Goal: Task Accomplishment & Management: Manage account settings

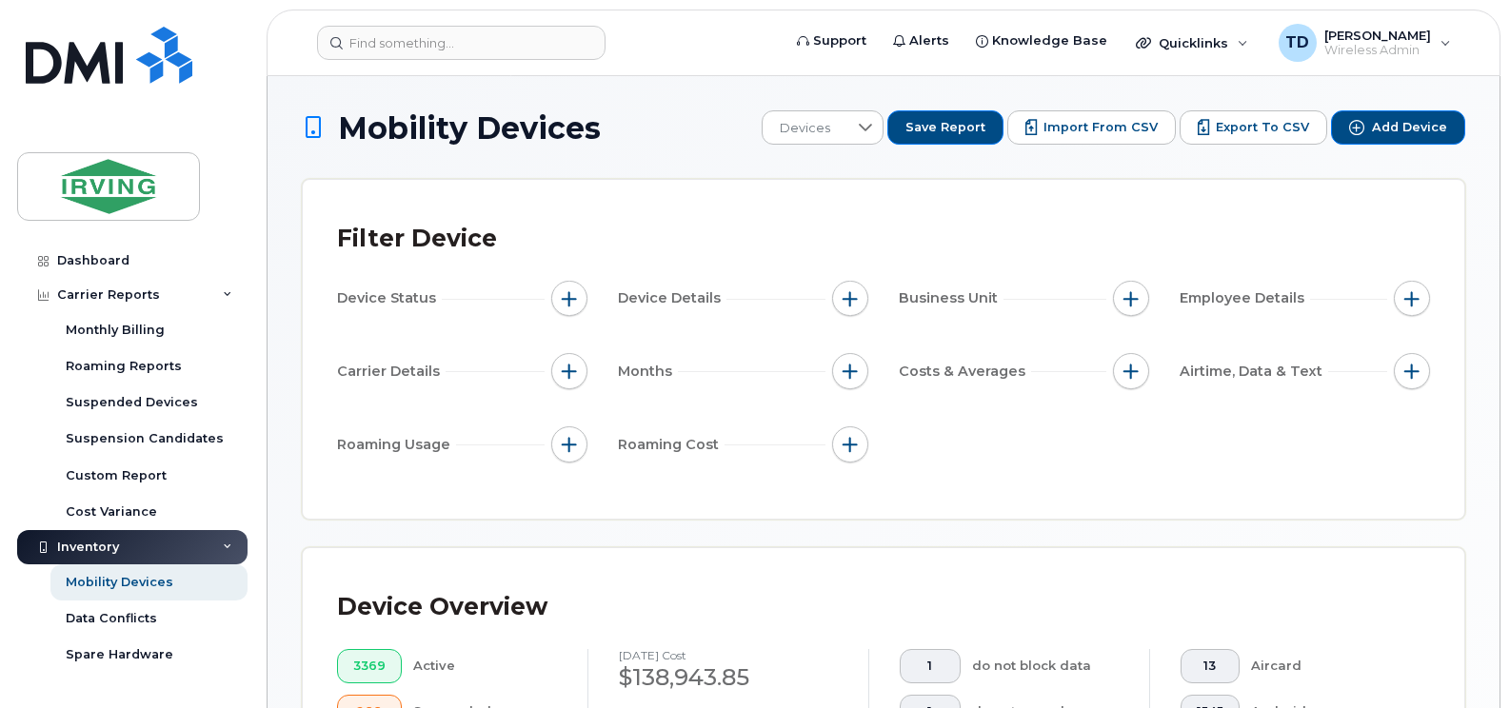
scroll to position [381, 0]
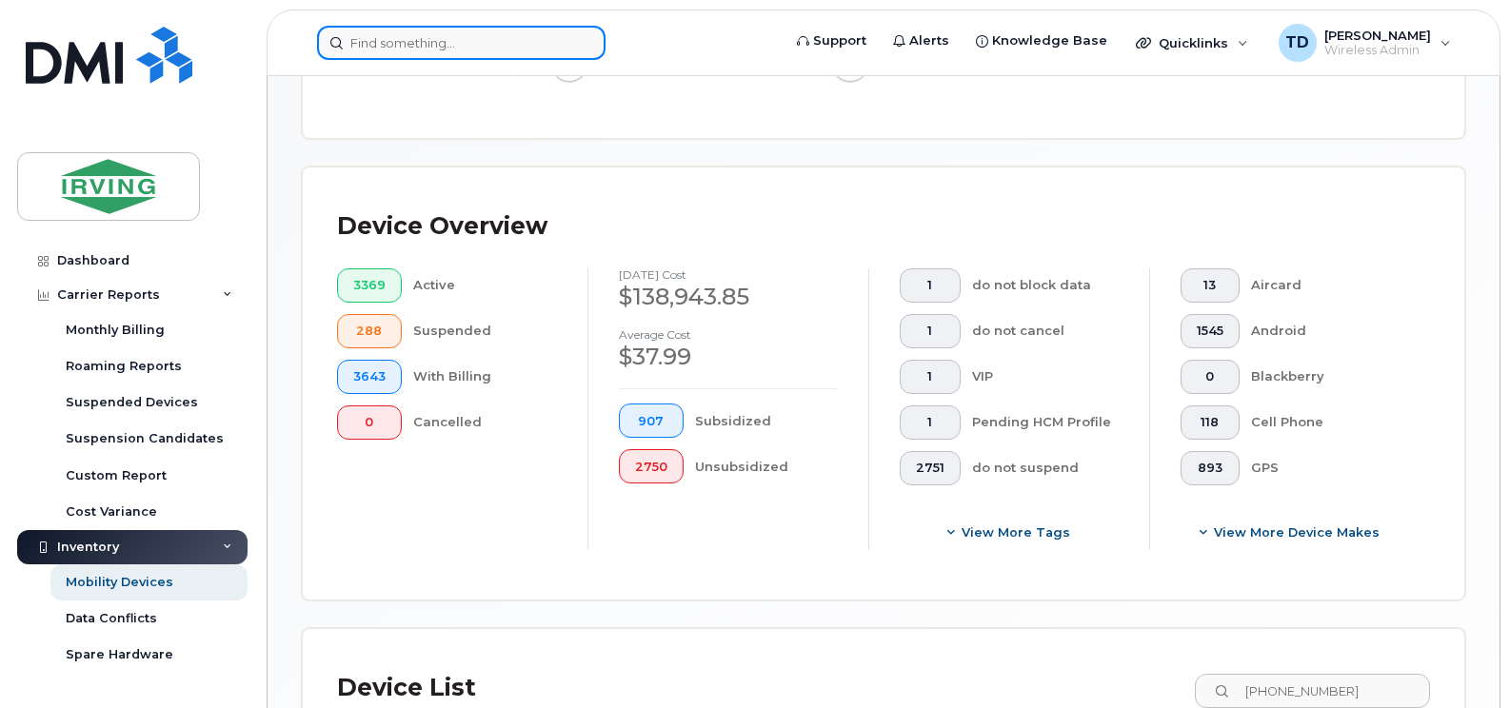
click at [435, 47] on input at bounding box center [461, 43] width 288 height 34
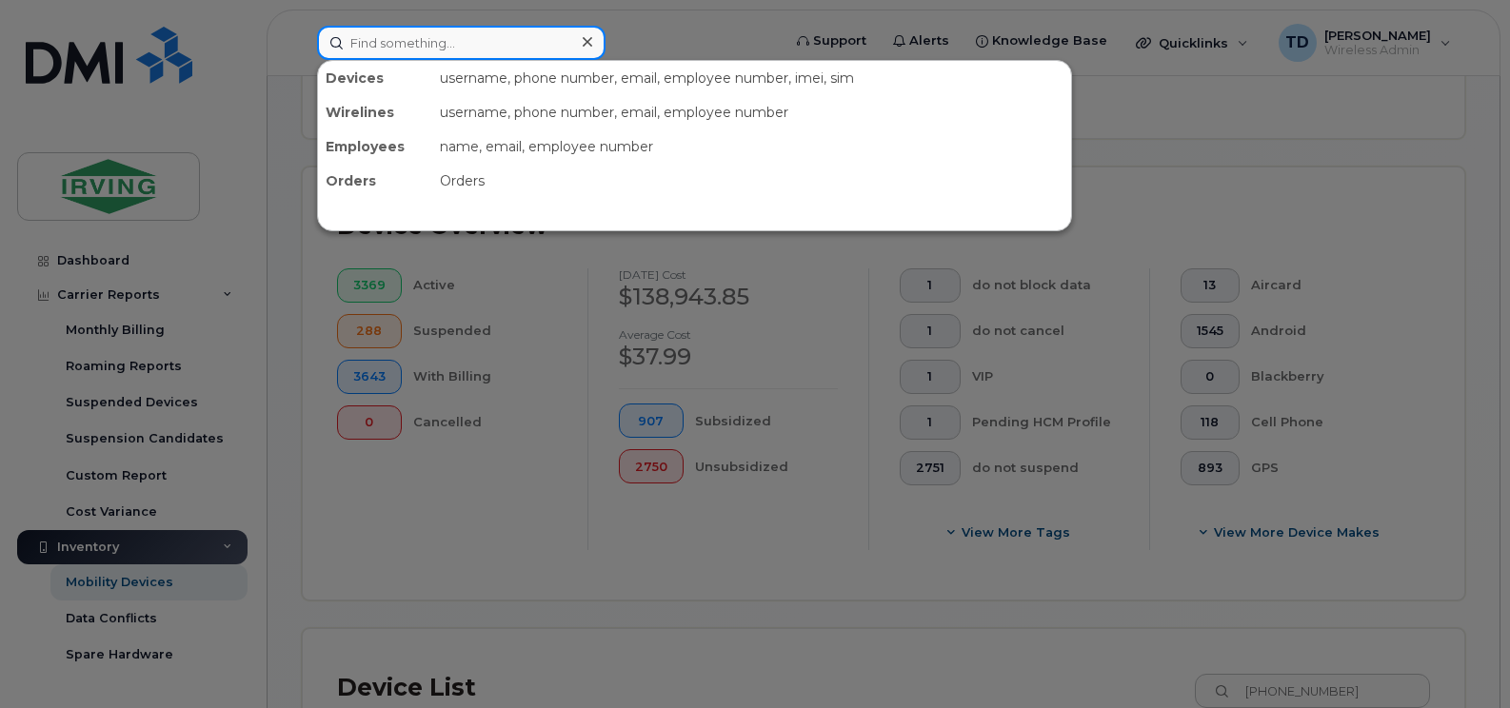
paste input "506-647-7369"
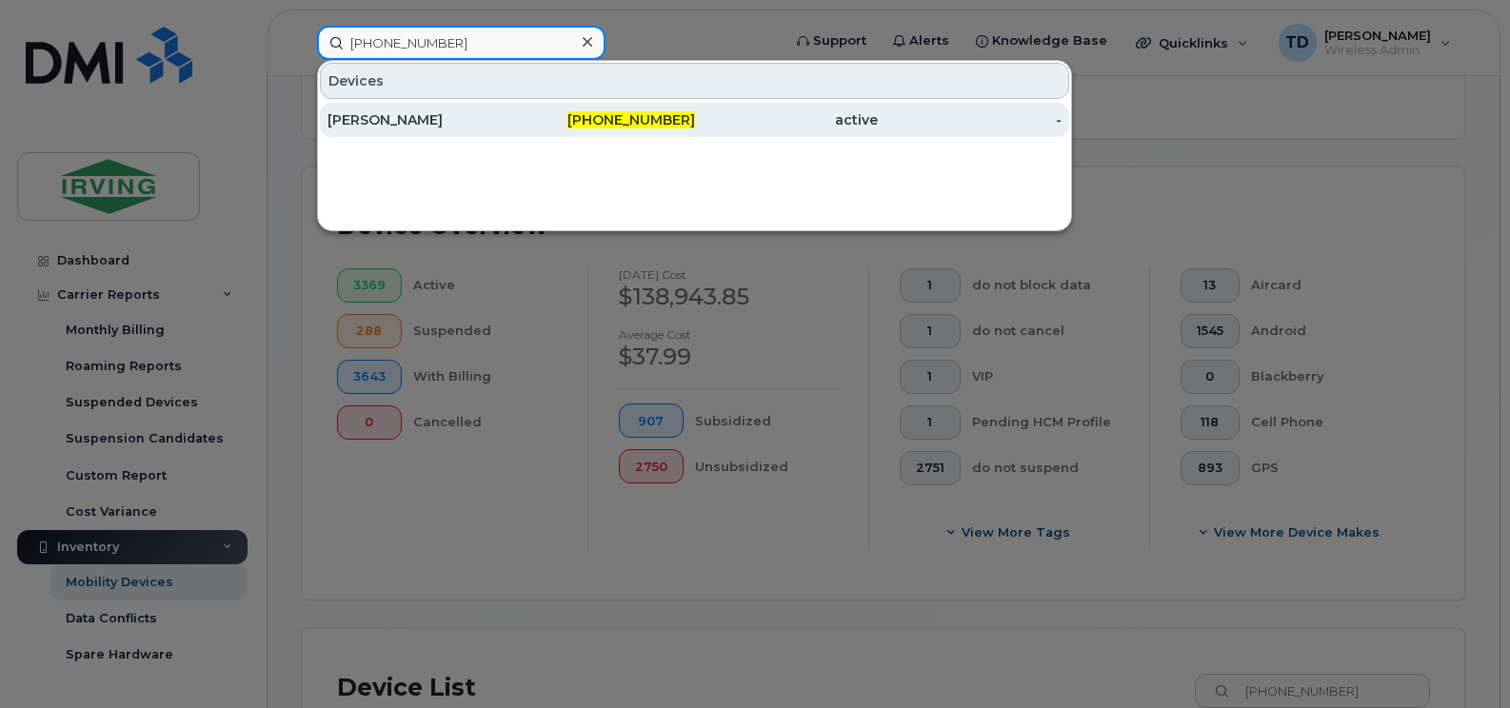
type input "506-647-7369"
click at [644, 119] on span "506-647-7369" at bounding box center [631, 119] width 128 height 17
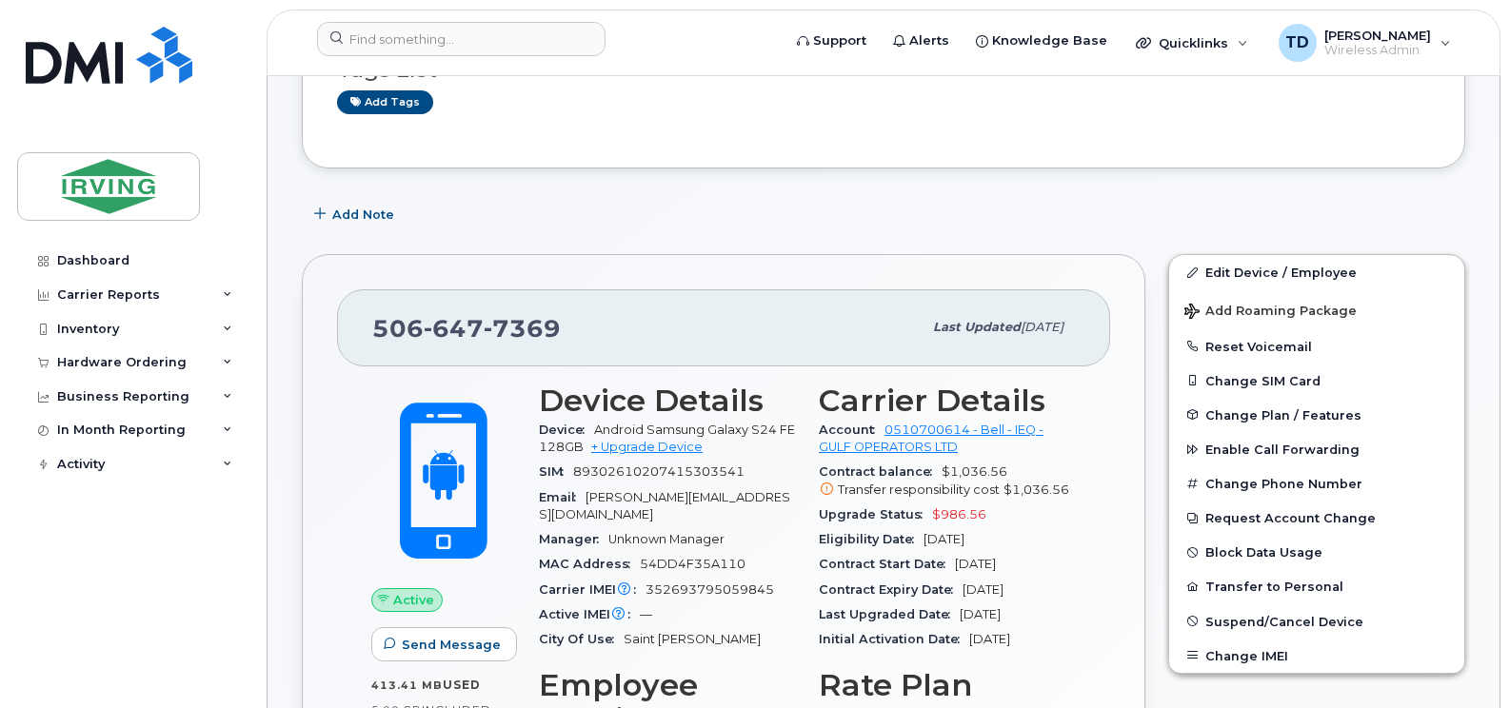
scroll to position [190, 0]
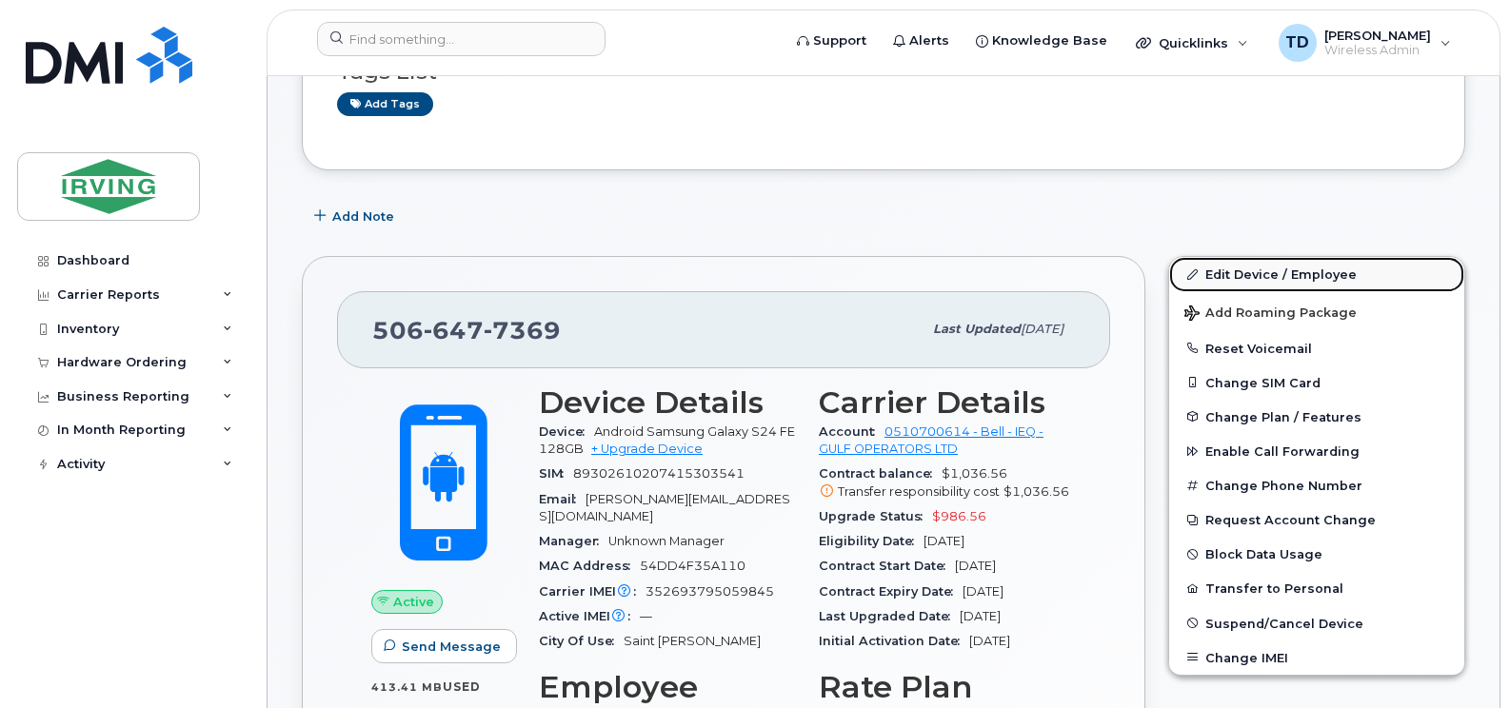
click at [1290, 268] on link "Edit Device / Employee" at bounding box center [1316, 274] width 295 height 34
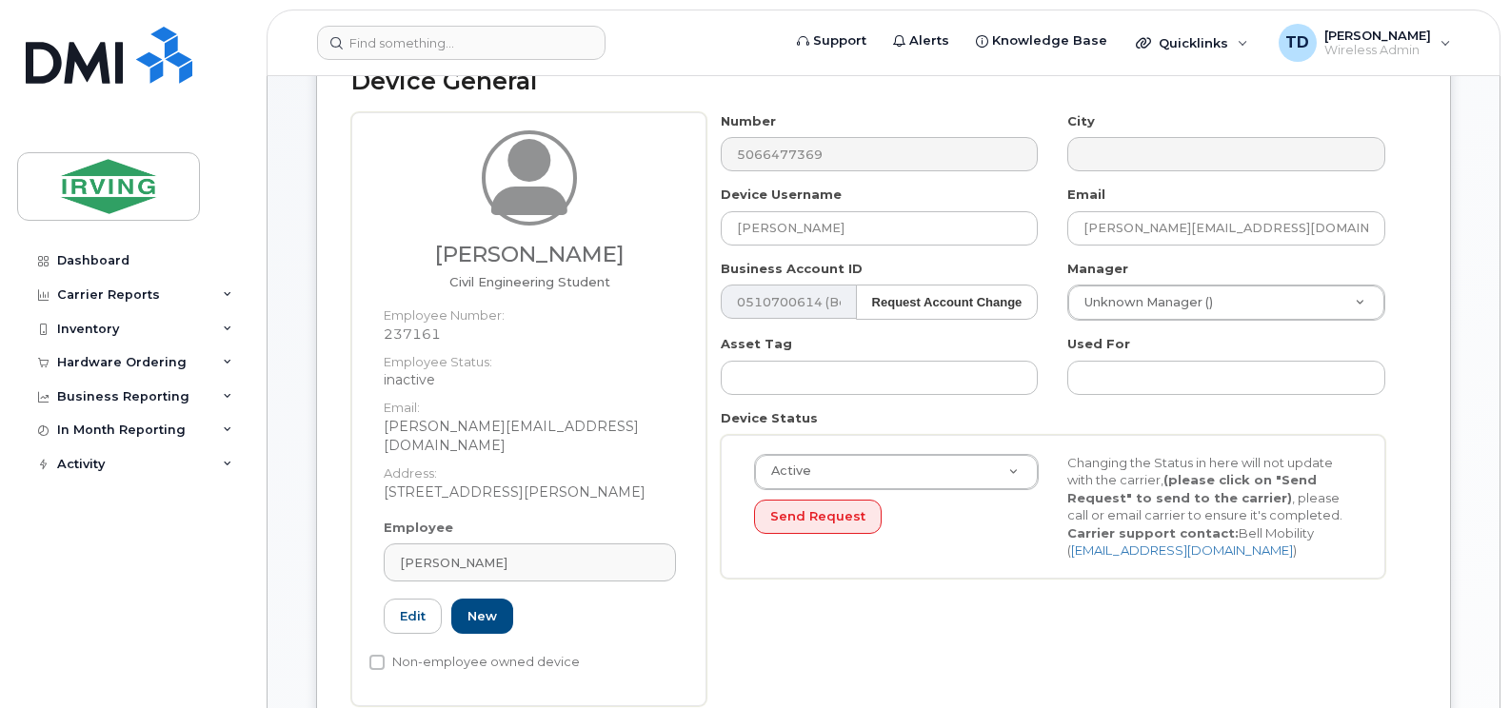
scroll to position [381, 0]
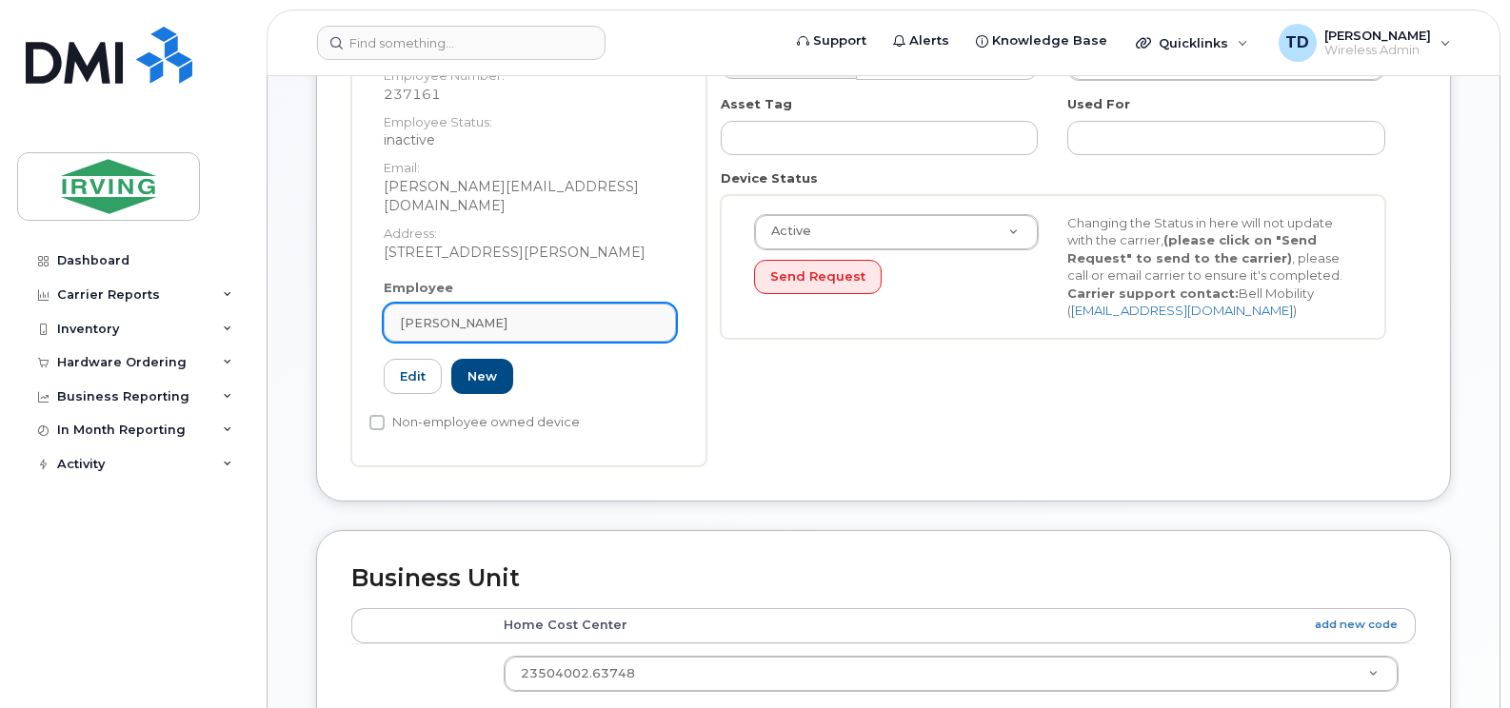
click at [439, 314] on span "[PERSON_NAME]" at bounding box center [454, 323] width 108 height 18
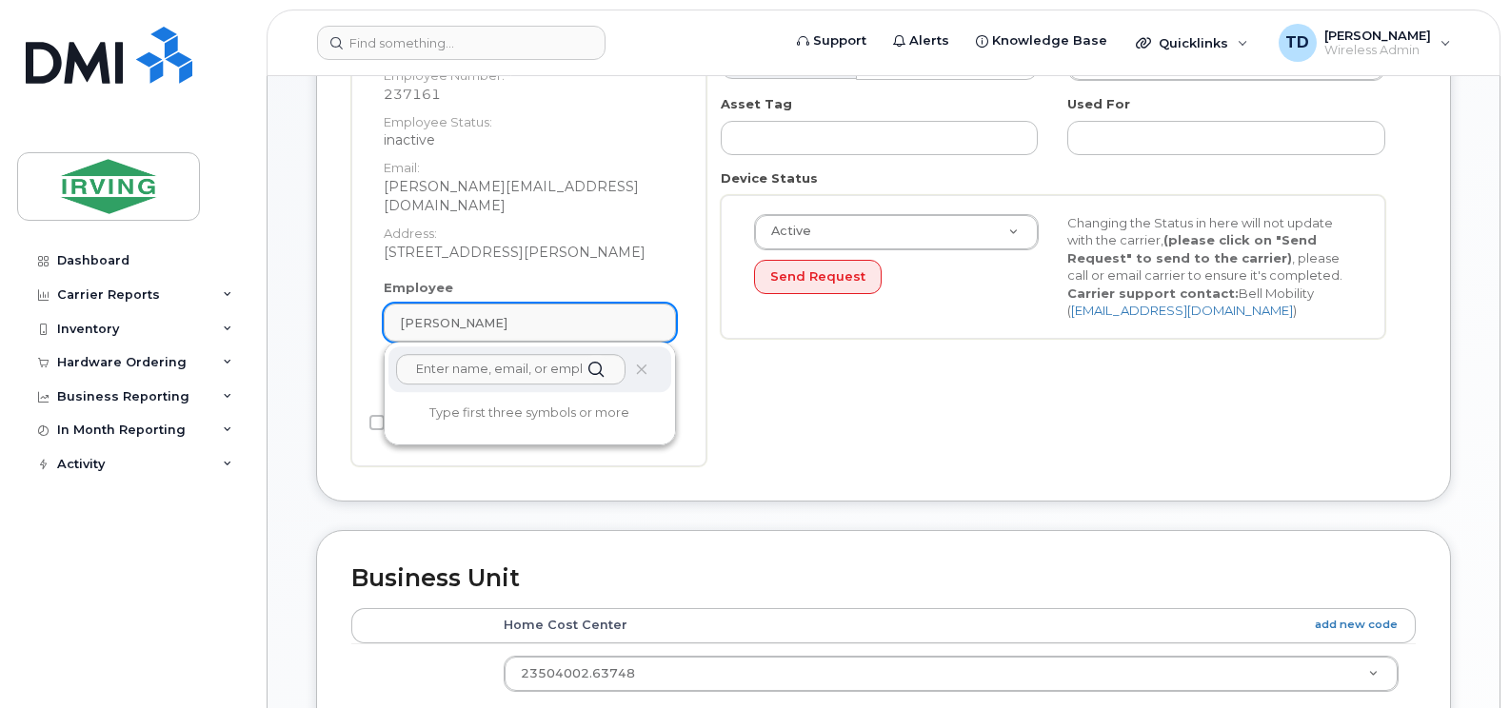
click at [439, 314] on span "[PERSON_NAME]" at bounding box center [454, 323] width 108 height 18
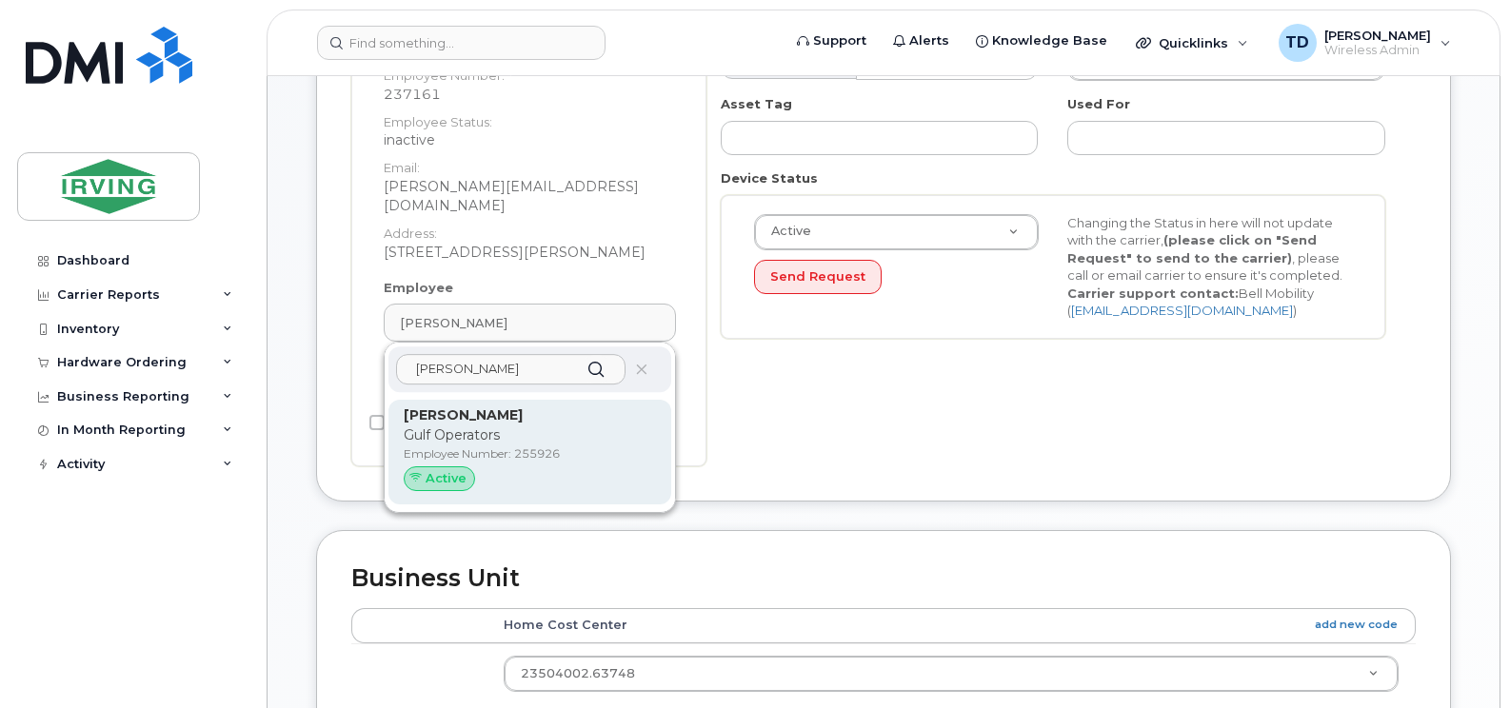
type input "ronald maclennan"
click at [506, 426] on p "Gulf Operators" at bounding box center [530, 436] width 252 height 20
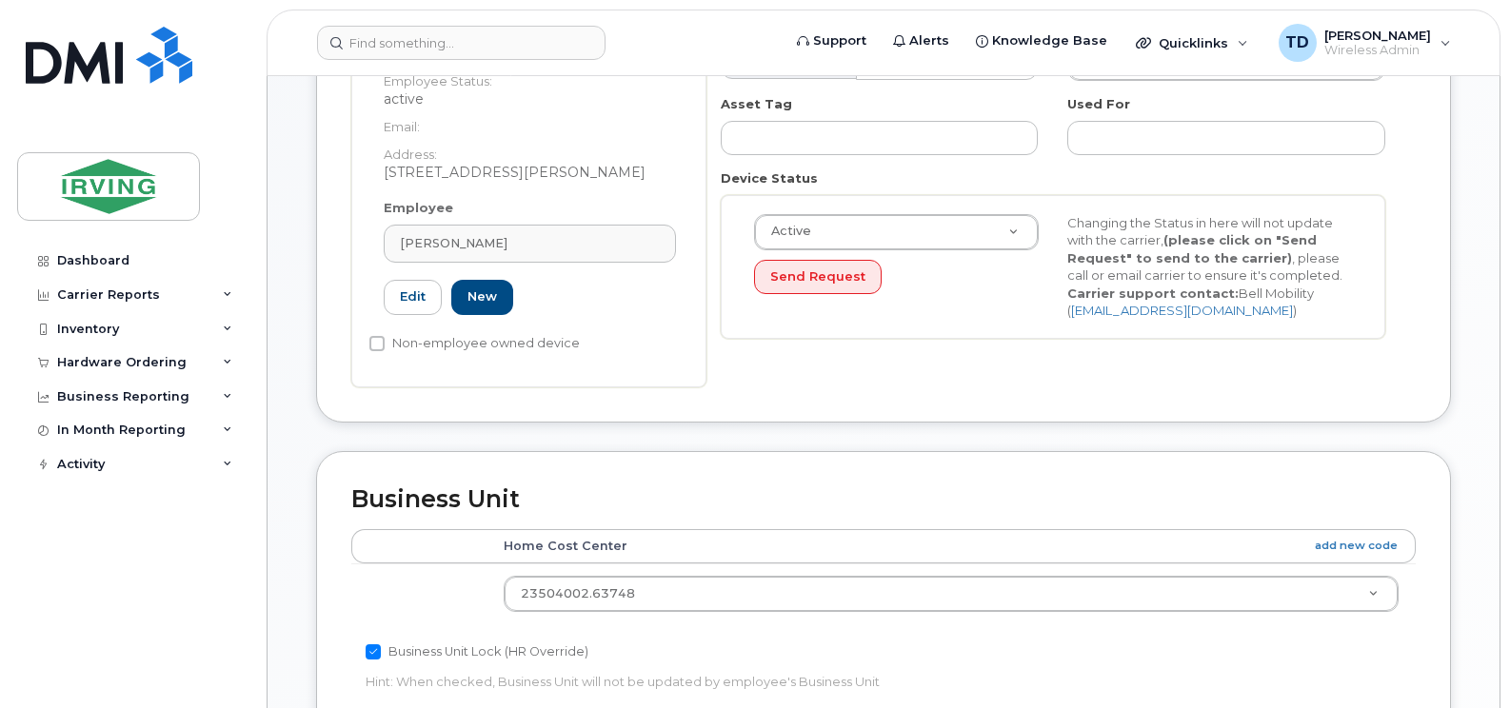
type input "255926"
type input "Ronald MacLennan"
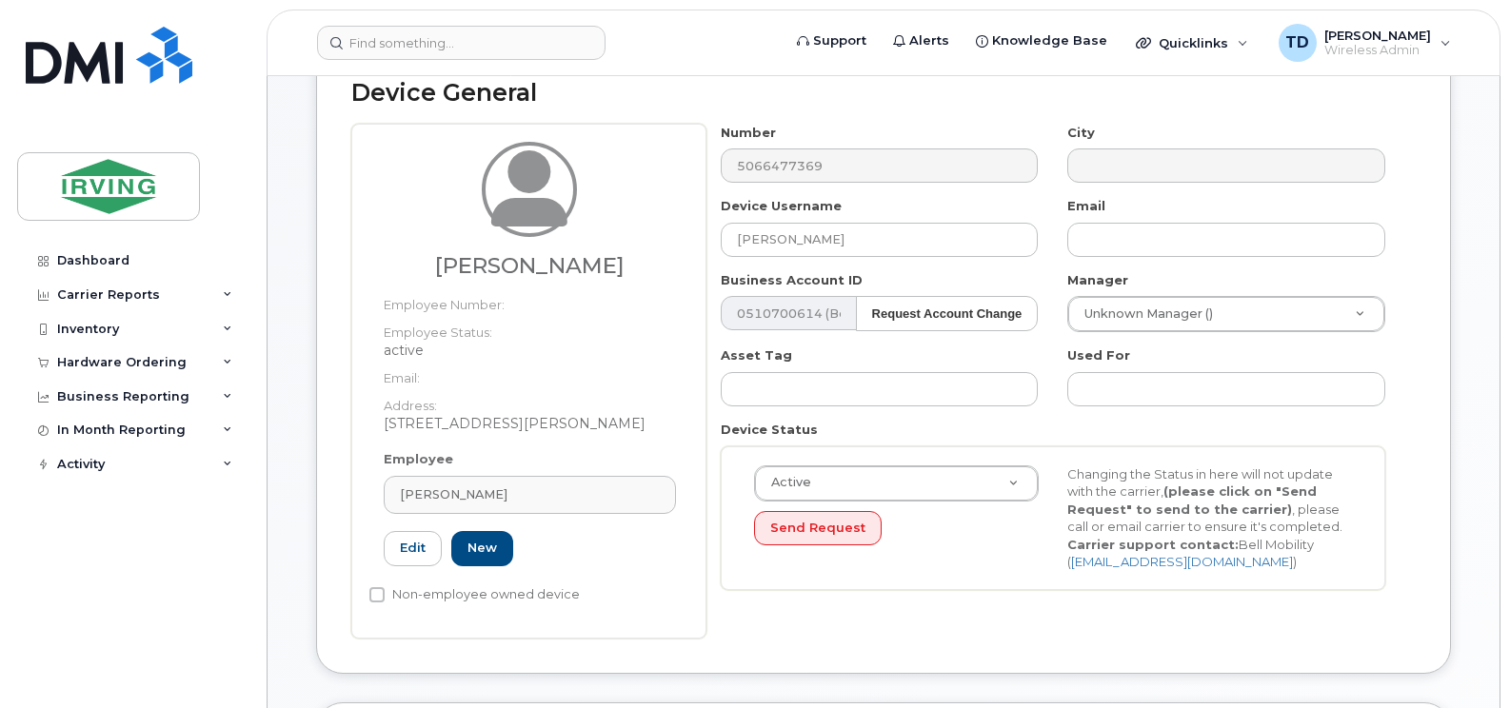
scroll to position [95, 0]
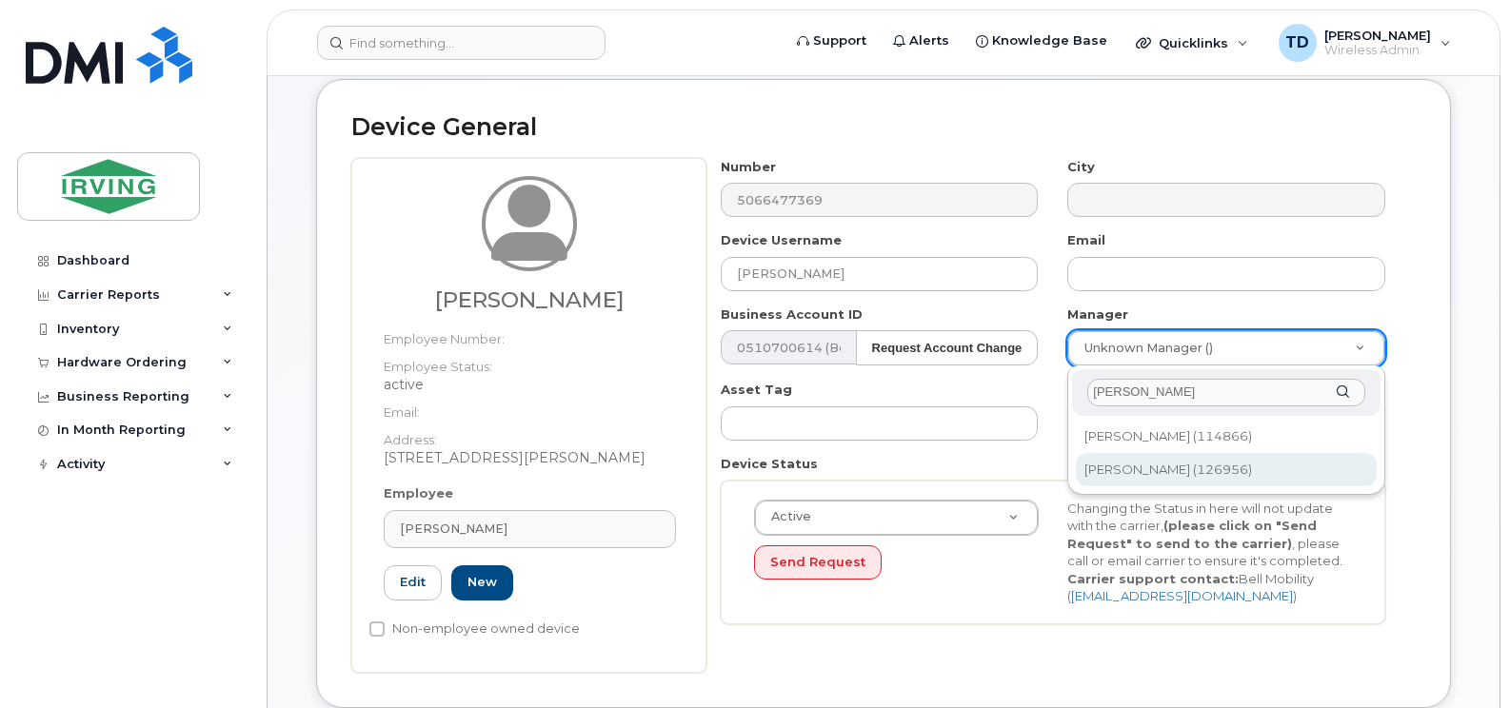
type input "bever"
type input "1467074"
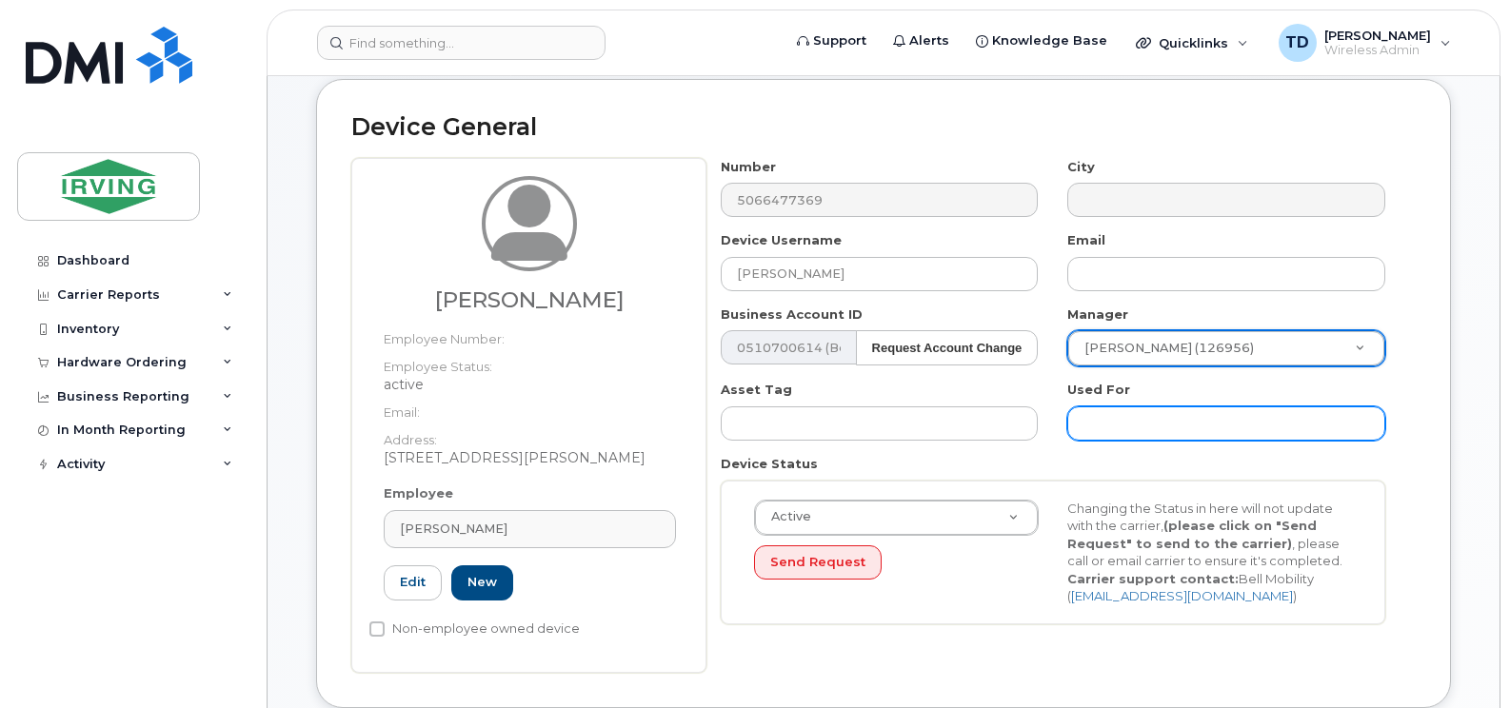
click at [1123, 417] on input "text" at bounding box center [1226, 424] width 318 height 34
type input "Work"
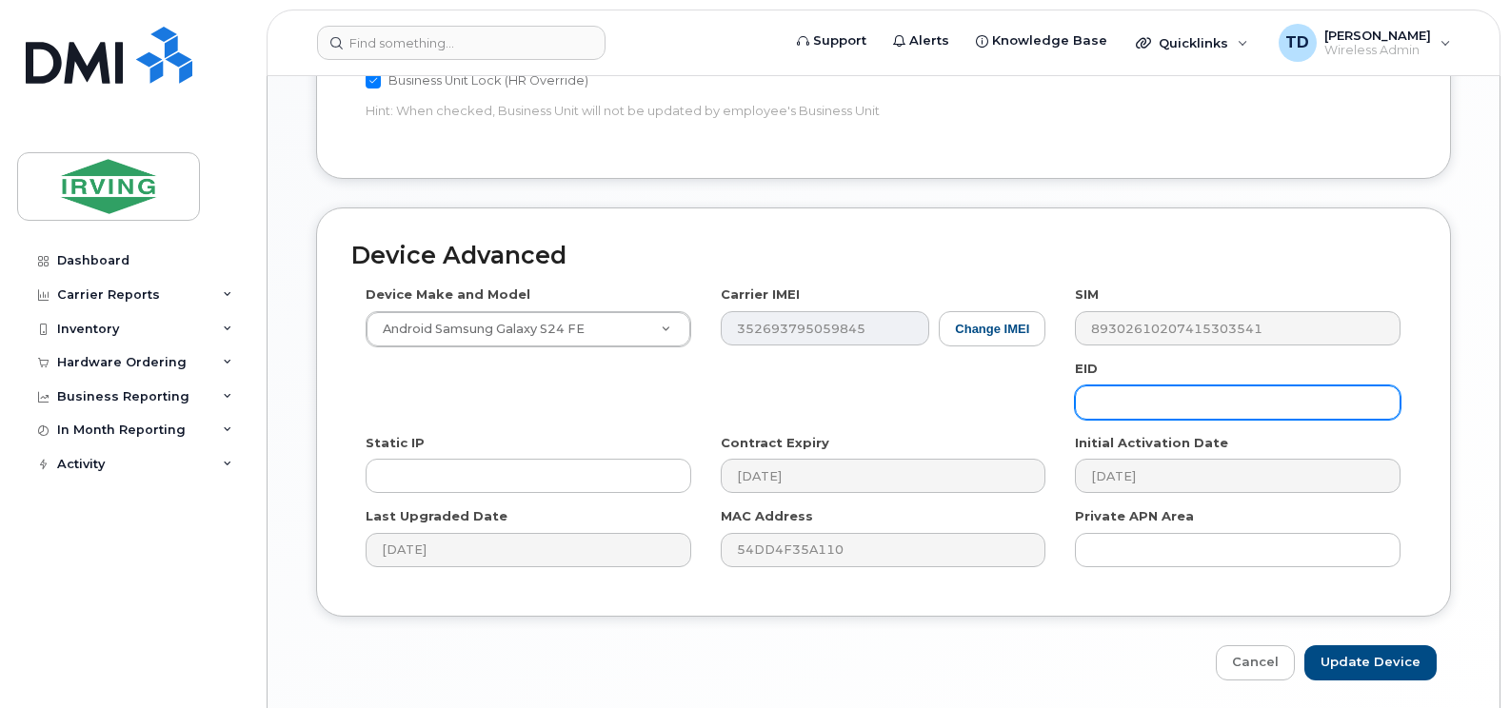
scroll to position [1020, 0]
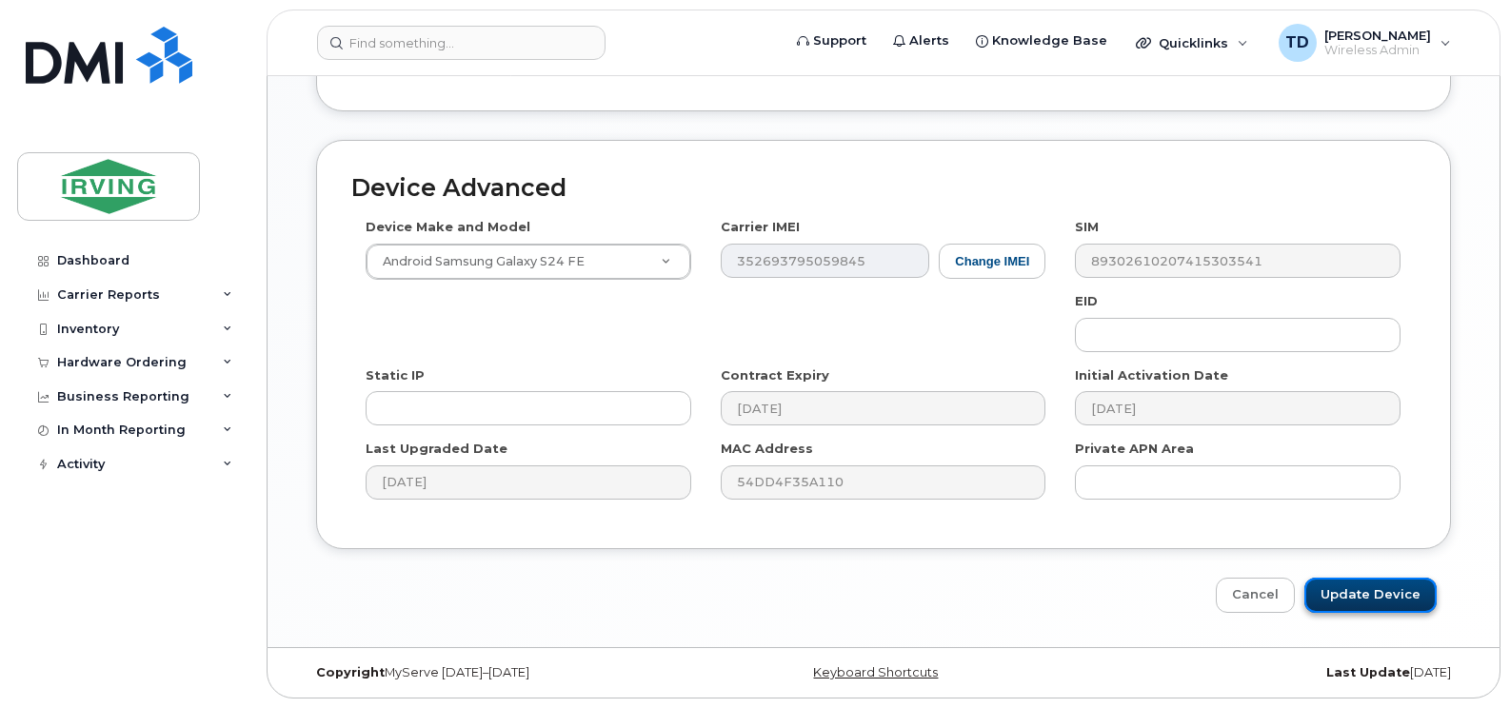
click at [1386, 591] on input "Update Device" at bounding box center [1370, 595] width 132 height 35
type input "Saving..."
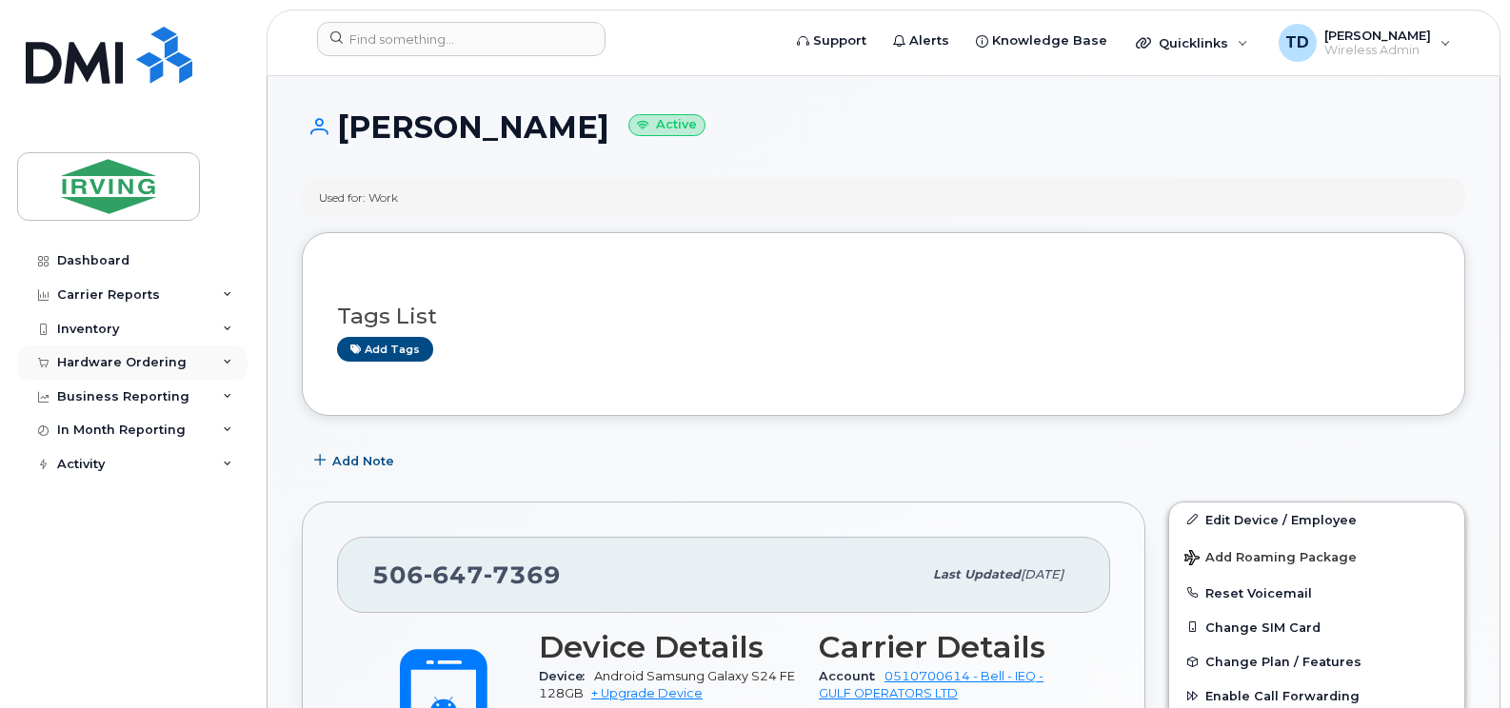
click at [228, 363] on icon at bounding box center [228, 363] width 10 height 10
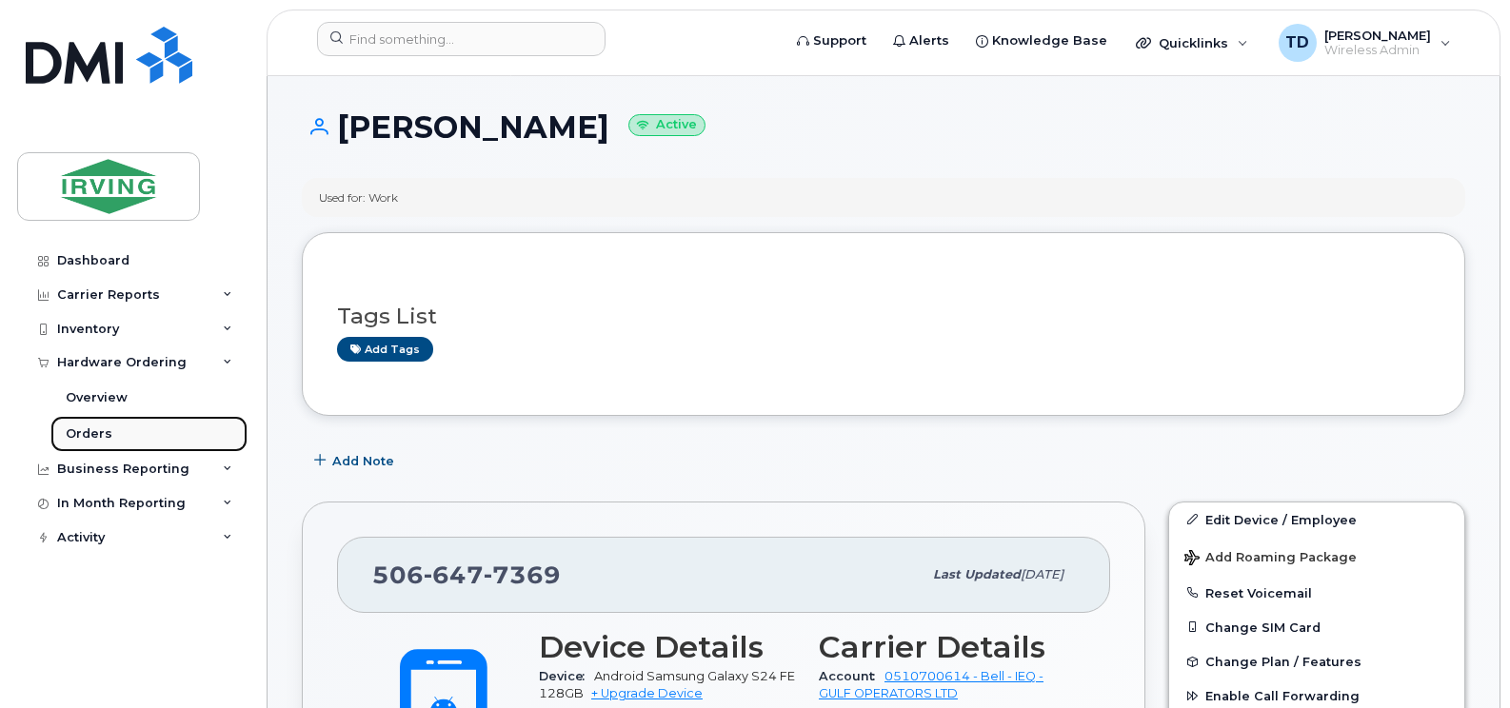
click at [89, 422] on link "Orders" at bounding box center [148, 434] width 197 height 36
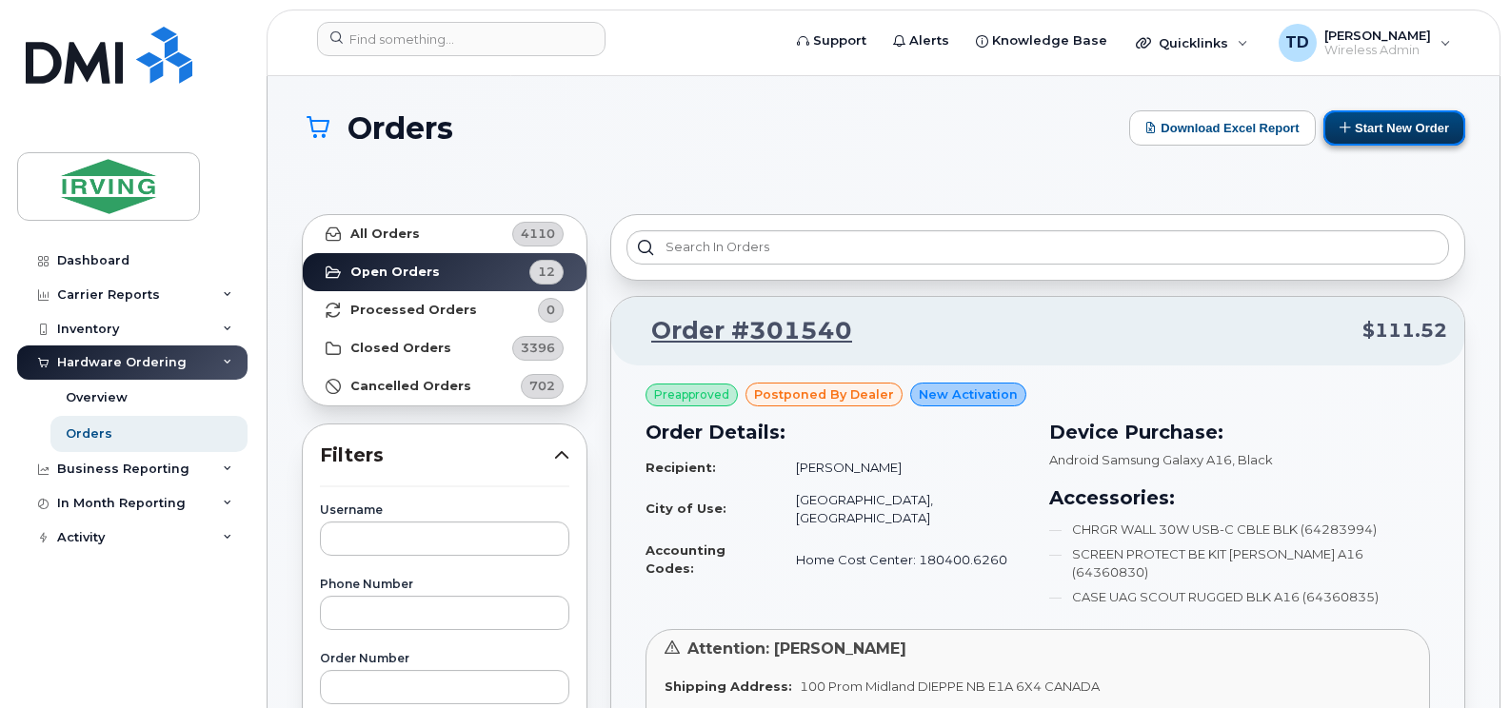
click at [1385, 123] on button "Start New Order" at bounding box center [1394, 127] width 142 height 35
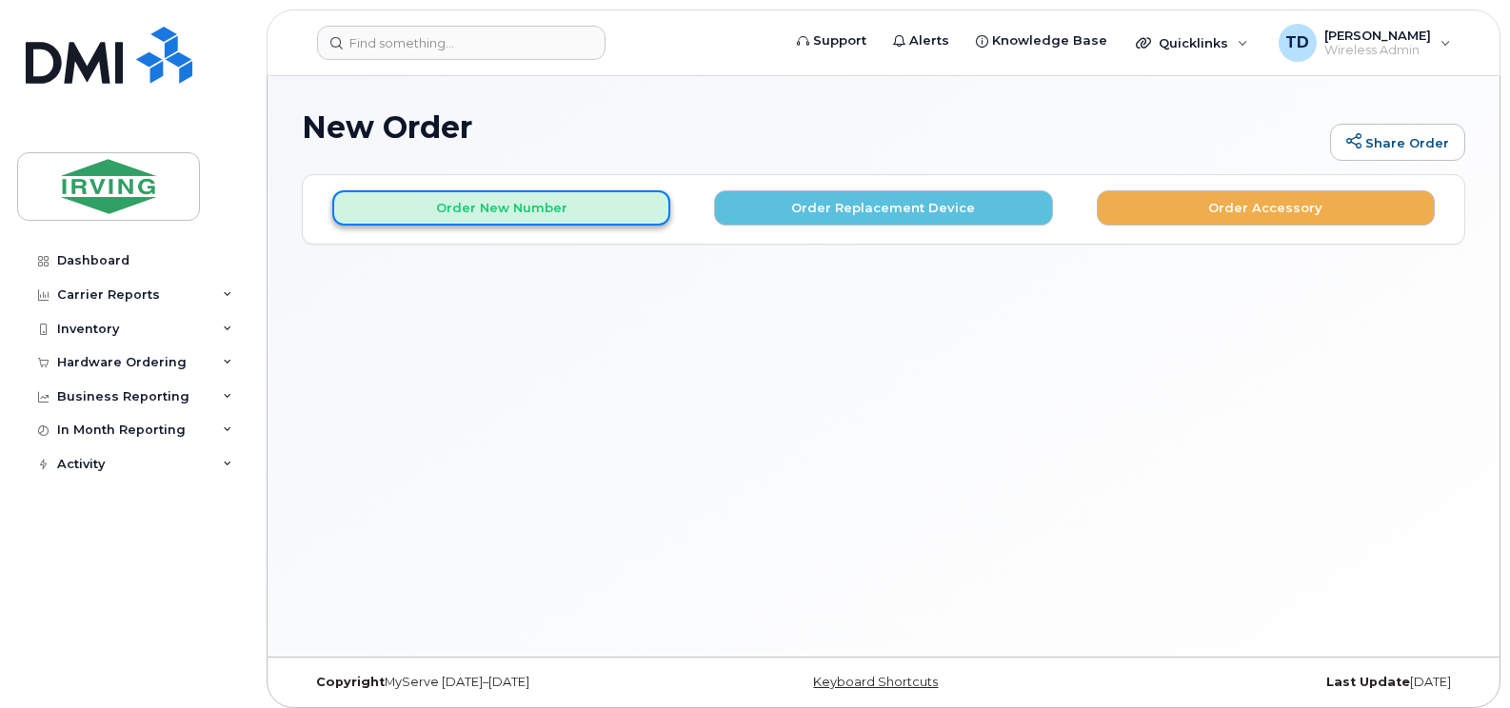
click at [481, 205] on button "Order New Number" at bounding box center [501, 207] width 338 height 35
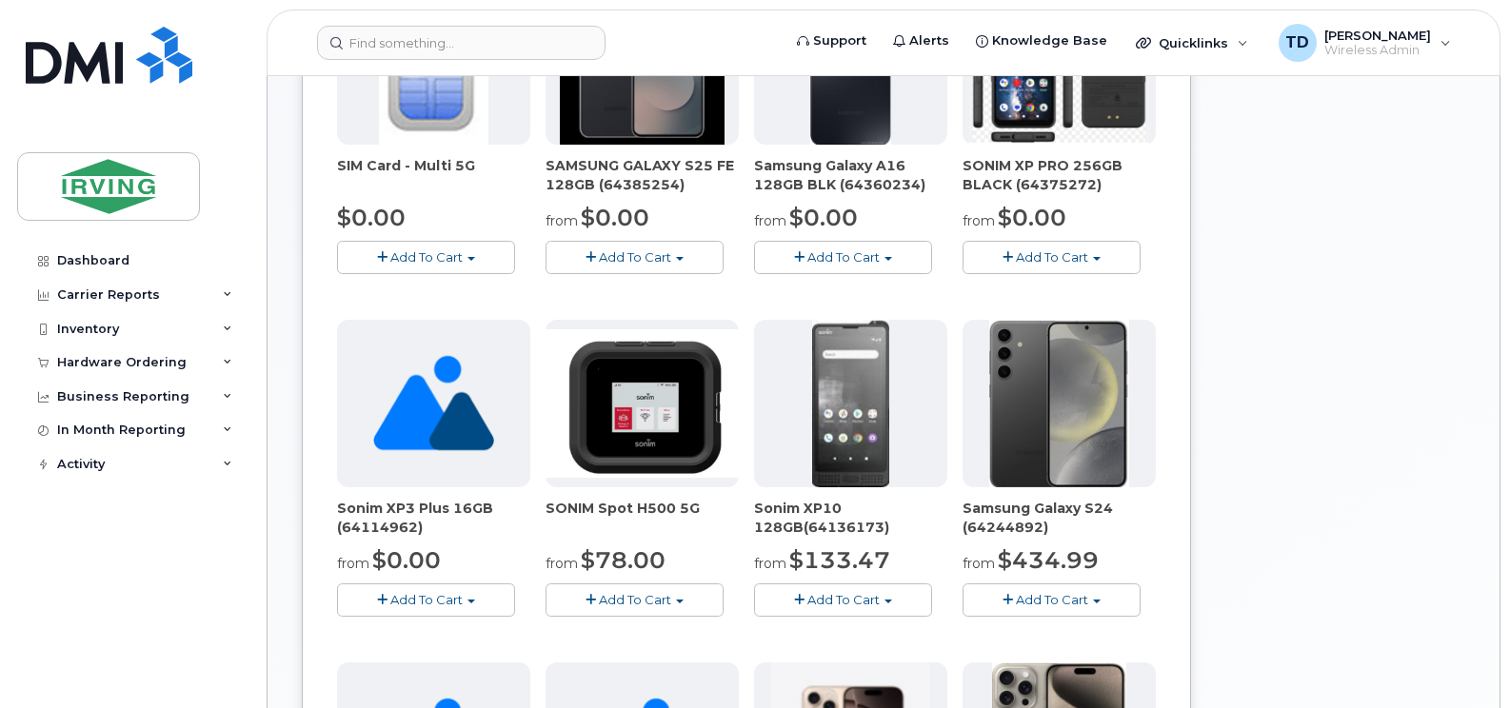
scroll to position [476, 0]
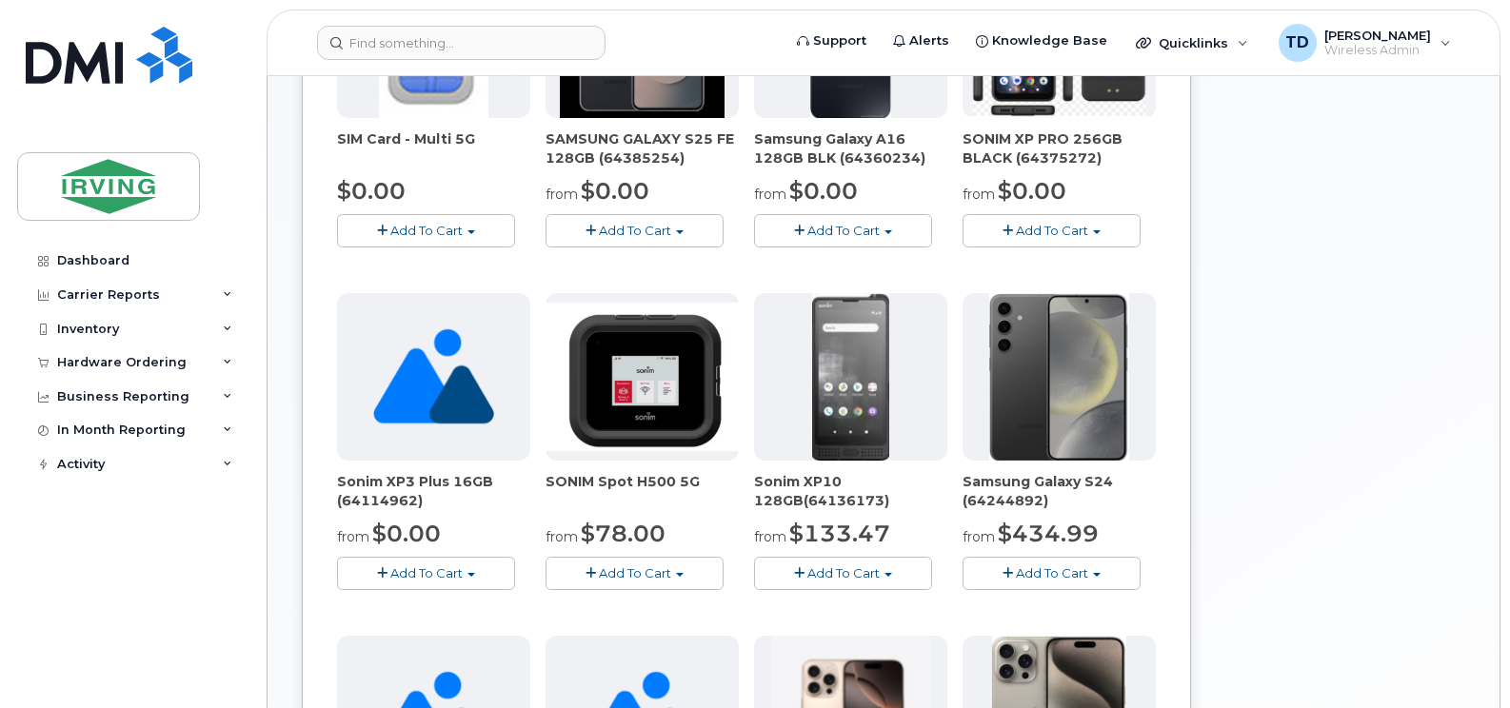
click at [650, 234] on span "Add To Cart" at bounding box center [635, 230] width 72 height 15
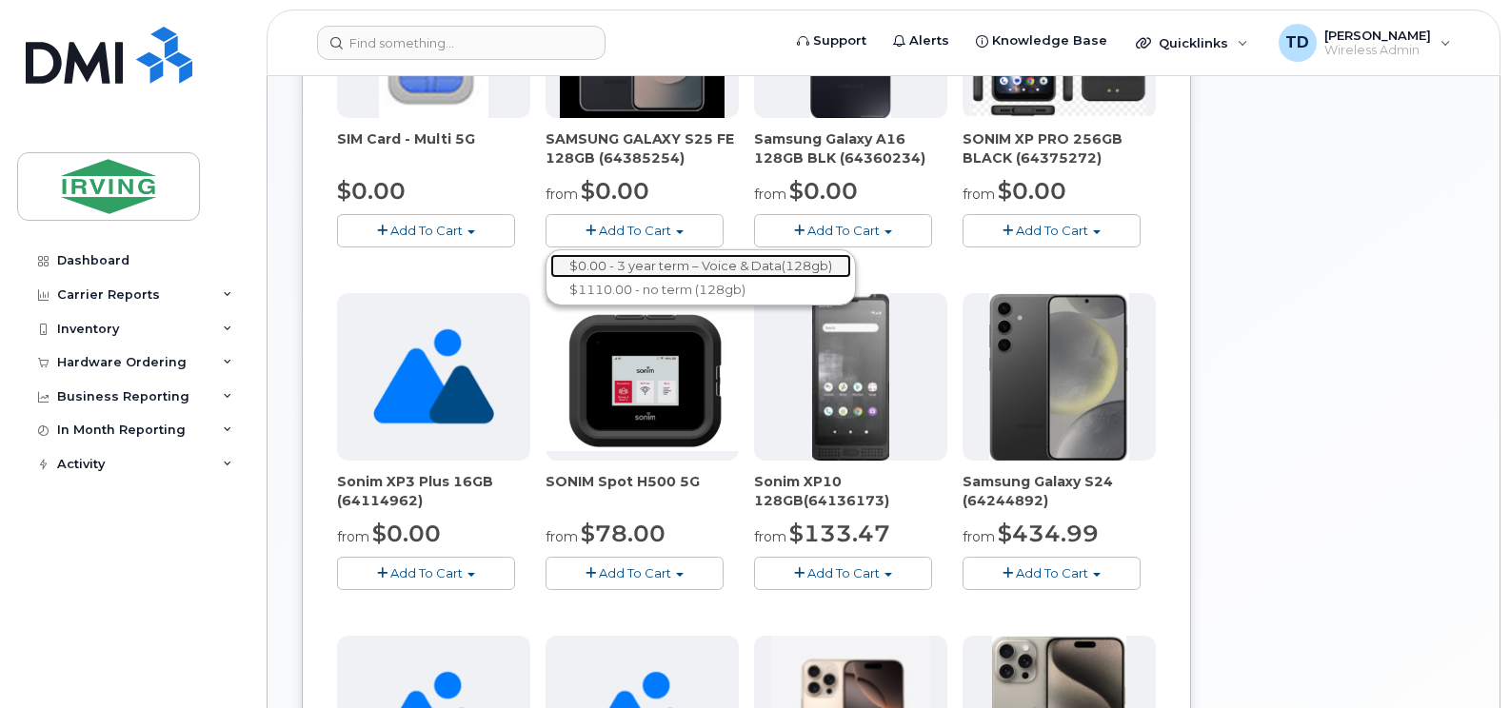
click at [647, 271] on link "$0.00 - 3 year term – Voice & Data(128gb)" at bounding box center [700, 266] width 301 height 24
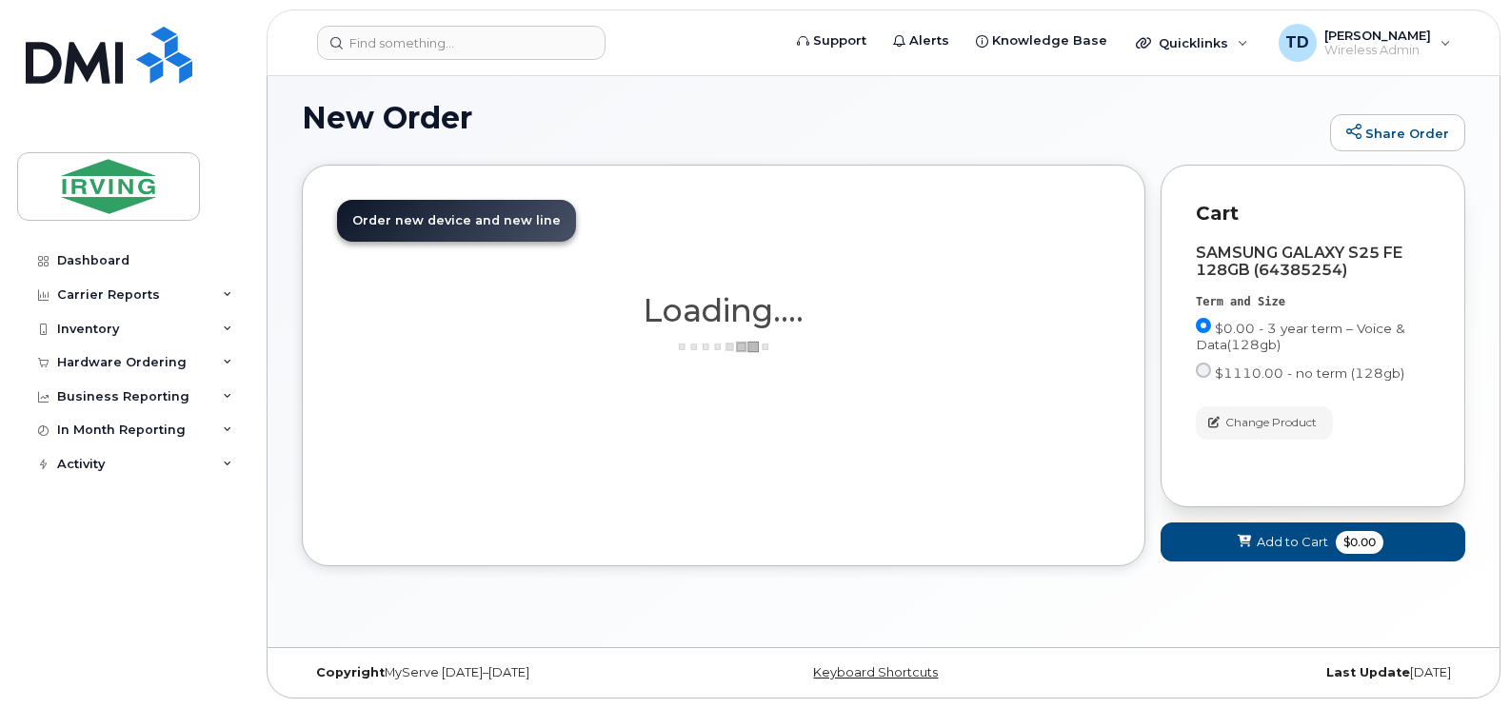
scroll to position [169, 0]
